Goal: Task Accomplishment & Management: Manage account settings

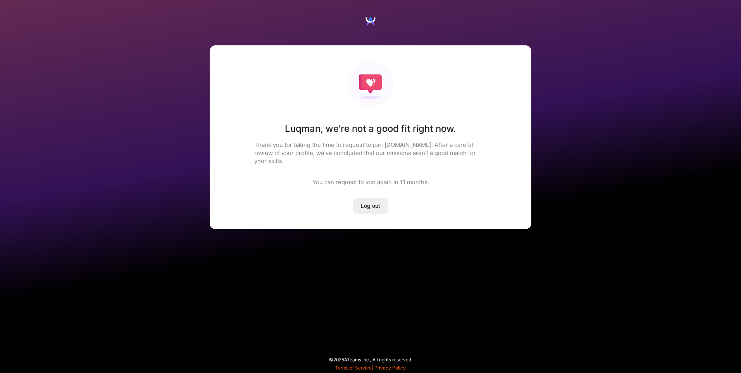
click at [365, 202] on span "Log out" at bounding box center [370, 206] width 19 height 8
click at [373, 202] on span "Log out" at bounding box center [370, 206] width 19 height 8
click at [374, 202] on span "Log out" at bounding box center [370, 206] width 19 height 8
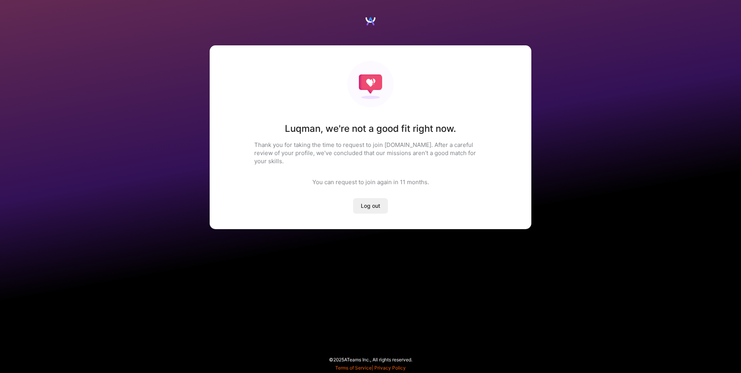
click at [374, 202] on span "Log out" at bounding box center [370, 206] width 19 height 8
click at [605, 214] on div "[PERSON_NAME] , we're not a good fit right now. Thank you for taking the time t…" at bounding box center [370, 125] width 741 height 250
click at [373, 202] on span "Log out" at bounding box center [370, 206] width 19 height 8
